Goal: Task Accomplishment & Management: Manage account settings

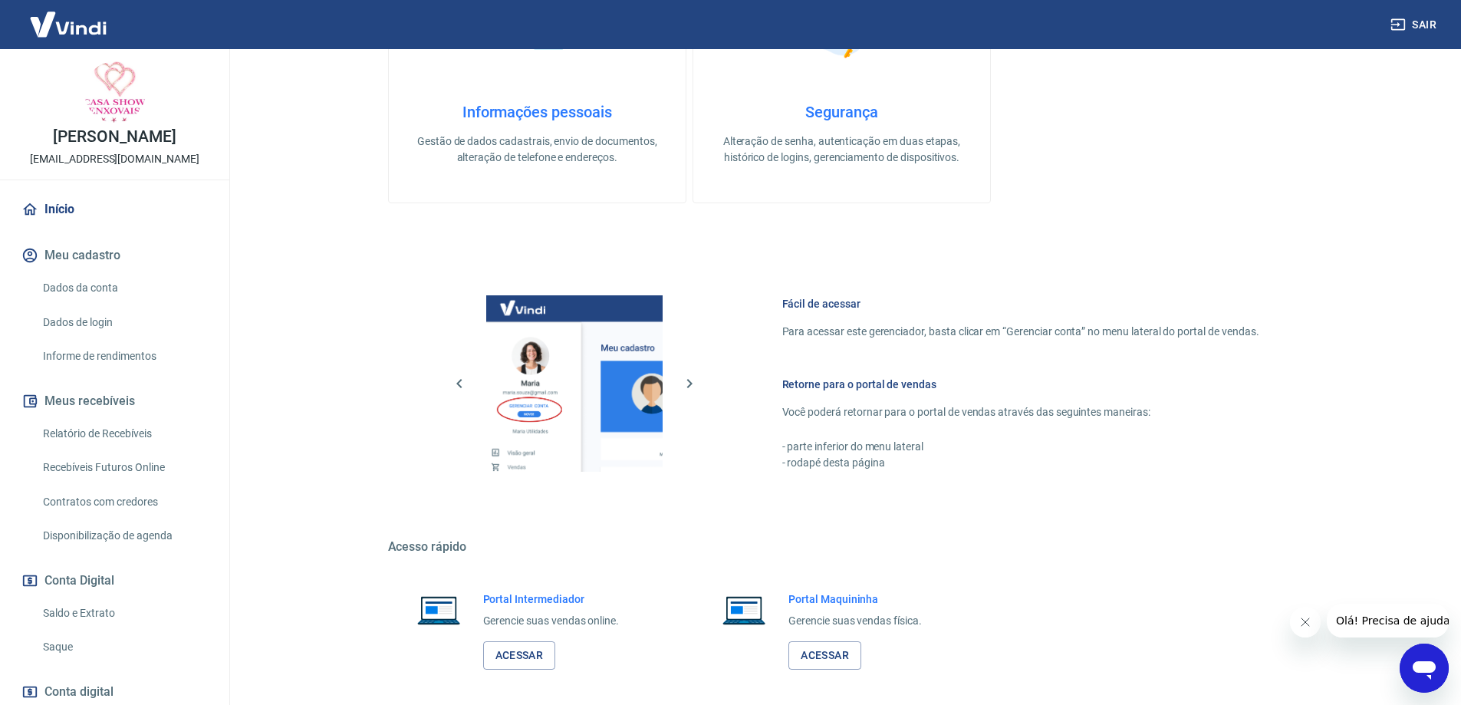
scroll to position [604, 0]
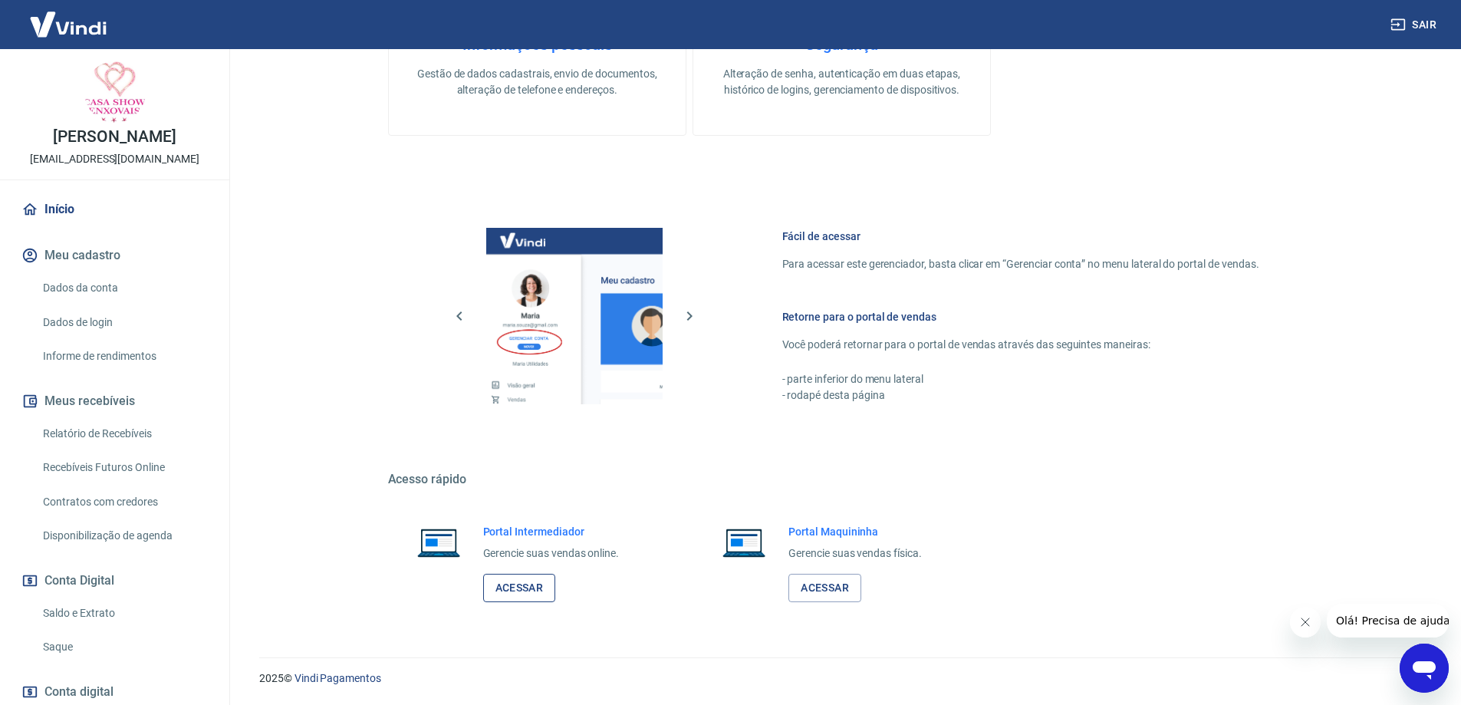
click at [512, 590] on link "Acessar" at bounding box center [519, 588] width 73 height 28
